Goal: Find specific page/section: Find specific page/section

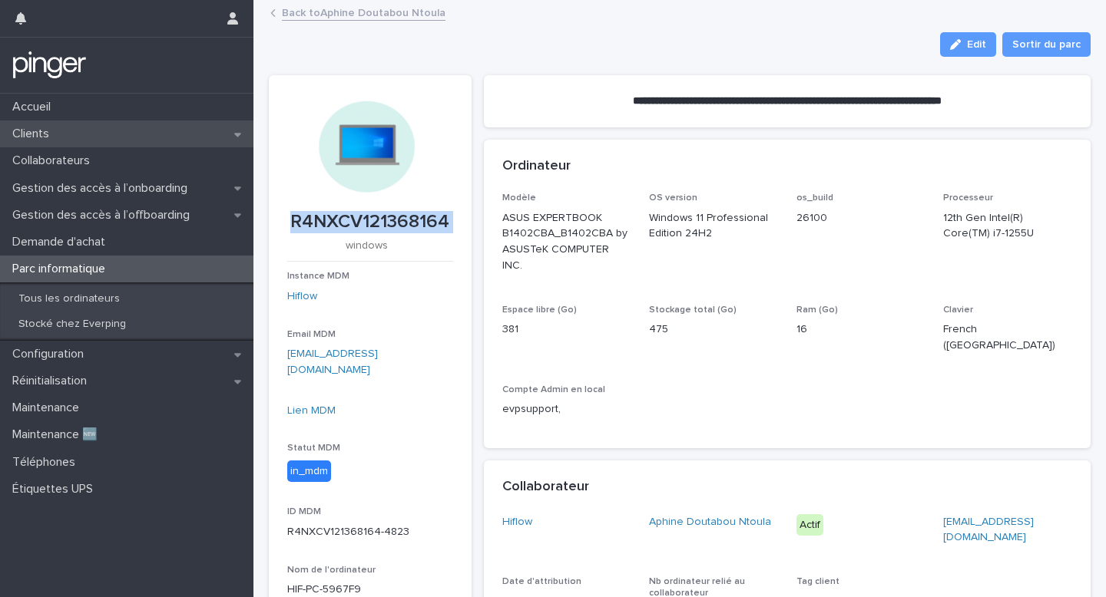
click at [116, 141] on div "Clients" at bounding box center [126, 134] width 253 height 27
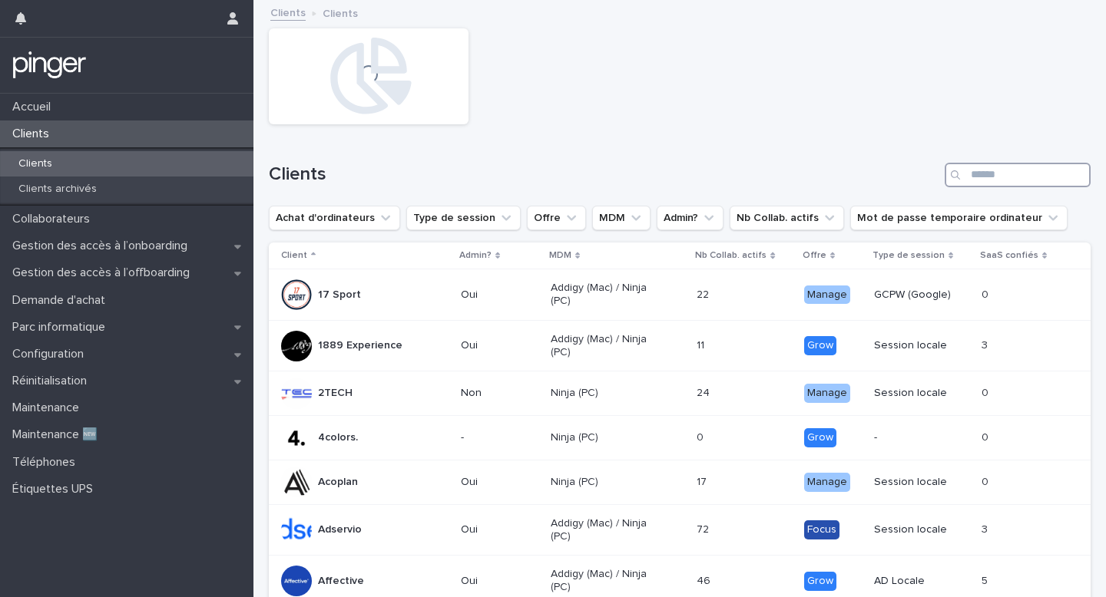
click at [978, 181] on input "Search" at bounding box center [1017, 175] width 146 height 25
type input "*"
type input "*****"
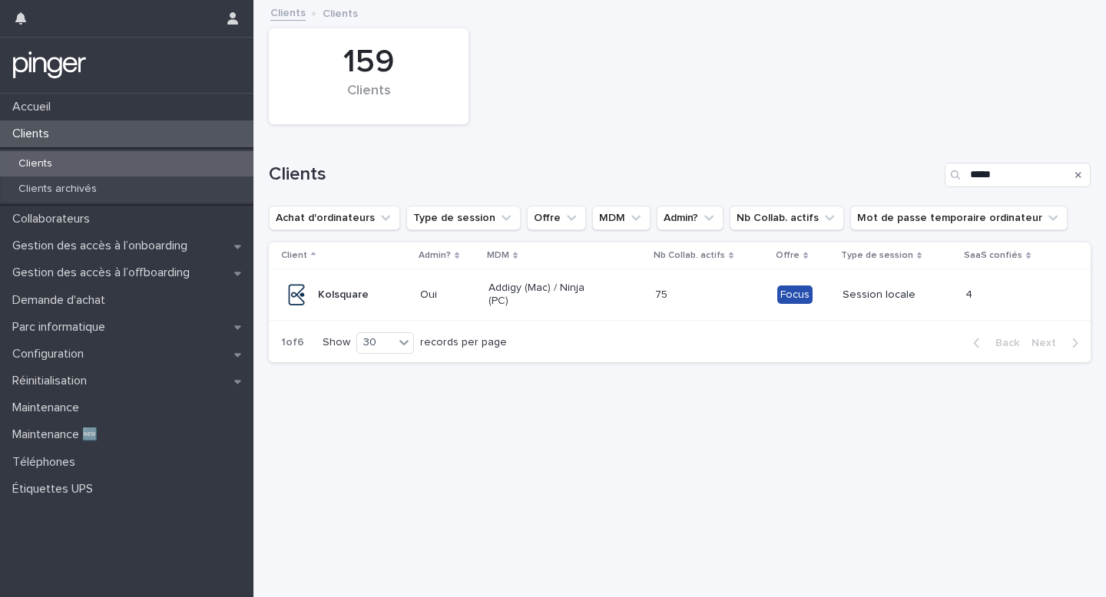
click at [799, 306] on div "Focus" at bounding box center [803, 295] width 53 height 31
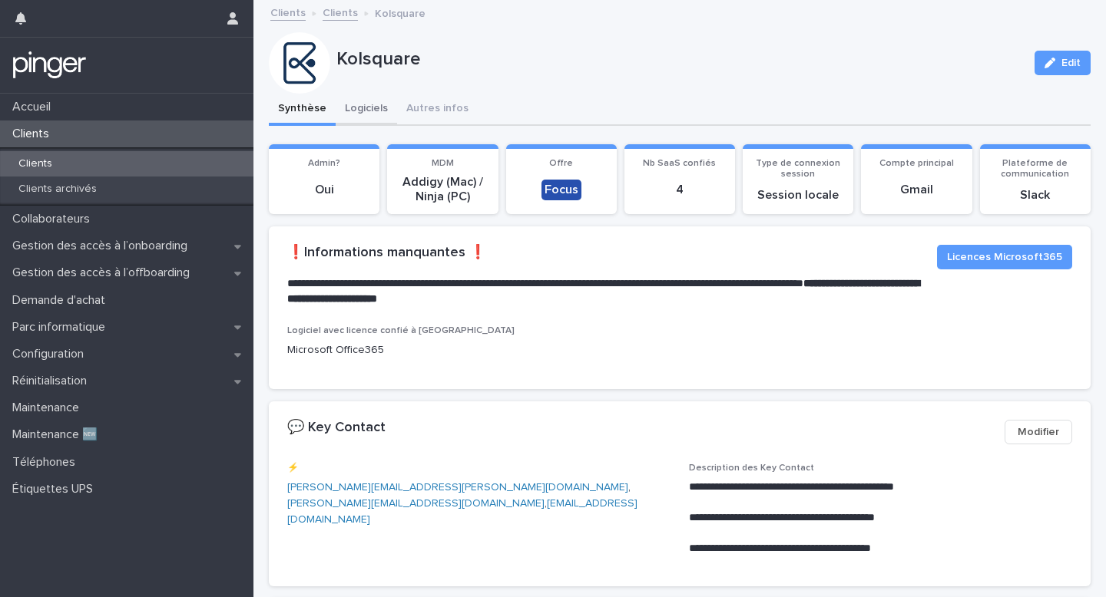
click at [364, 97] on button "Logiciels" at bounding box center [366, 110] width 61 height 32
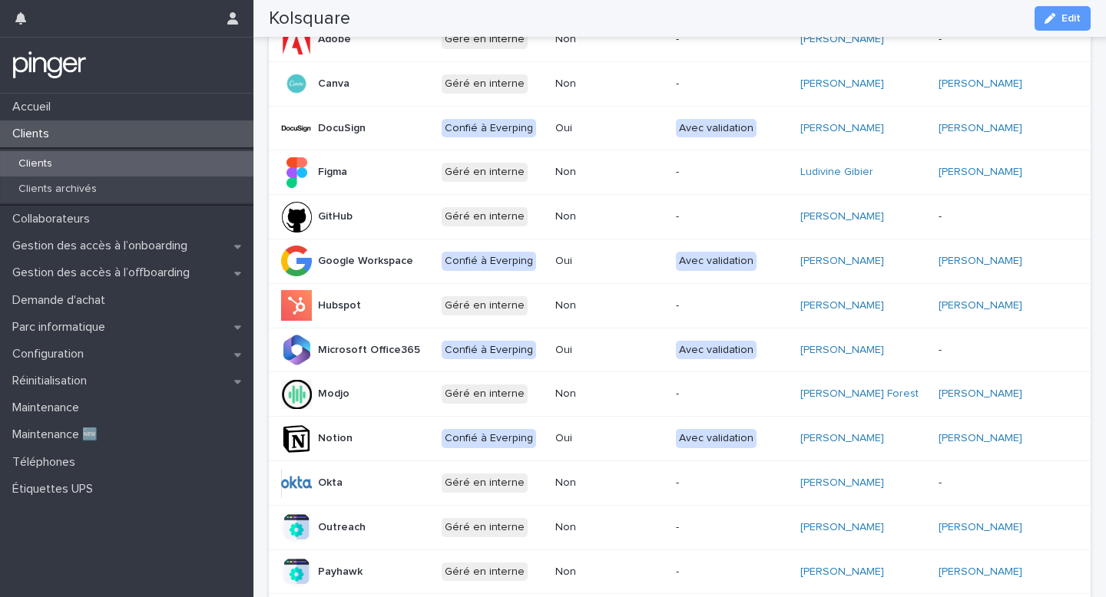
scroll to position [304, 0]
